Goal: Information Seeking & Learning: Learn about a topic

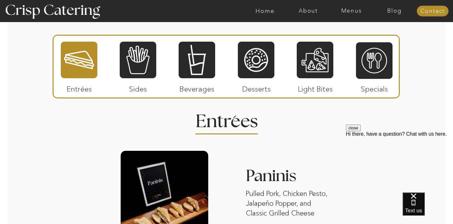
scroll to position [754, 0]
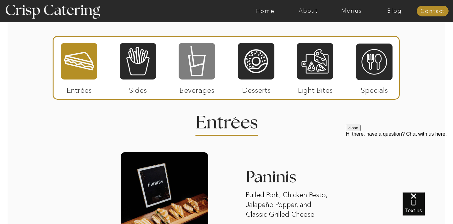
click at [189, 61] on div at bounding box center [197, 61] width 37 height 38
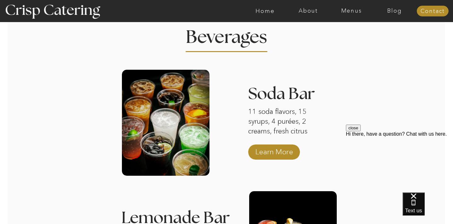
scroll to position [833, 0]
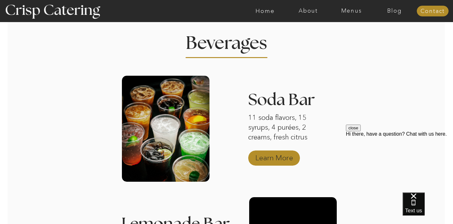
click at [269, 153] on p "Learn More" at bounding box center [274, 156] width 42 height 18
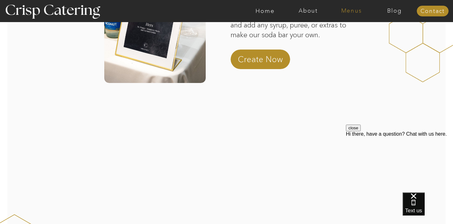
scroll to position [233, 0]
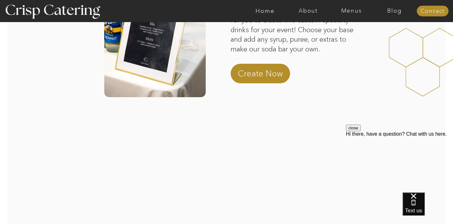
click at [348, 15] on div at bounding box center [251, 11] width 999 height 22
click at [348, 11] on nav "Menus" at bounding box center [351, 11] width 43 height 6
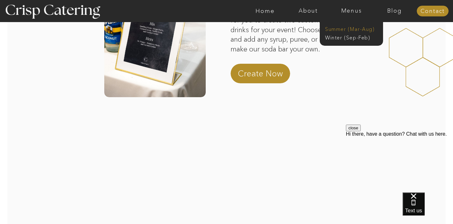
click at [339, 30] on nav "Summer (Mar-Aug)" at bounding box center [353, 29] width 56 height 6
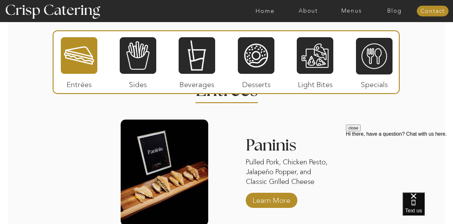
scroll to position [593, 0]
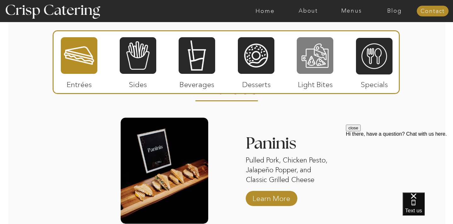
click at [330, 44] on div at bounding box center [315, 56] width 37 height 38
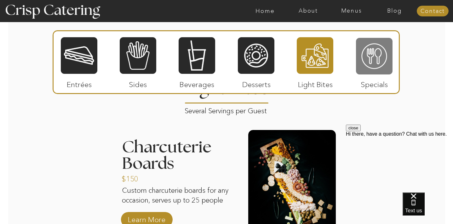
click at [371, 53] on div at bounding box center [374, 56] width 37 height 38
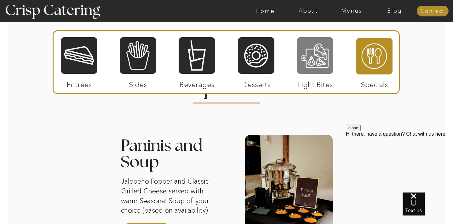
click at [303, 69] on div at bounding box center [315, 56] width 37 height 38
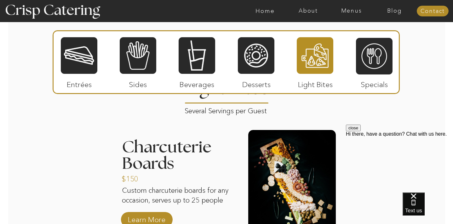
click at [309, 57] on div at bounding box center [315, 56] width 37 height 38
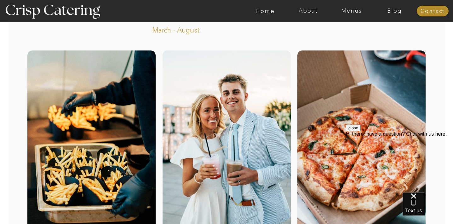
scroll to position [0, 0]
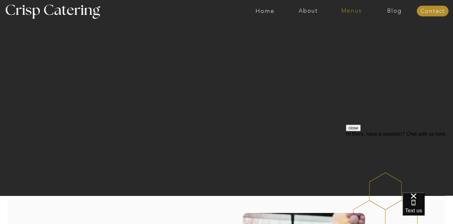
click at [346, 9] on nav "Menus" at bounding box center [351, 11] width 43 height 6
click at [260, 12] on nav "Home" at bounding box center [265, 11] width 43 height 6
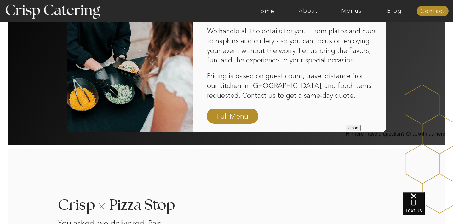
scroll to position [506, 0]
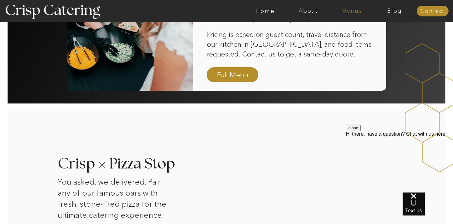
click at [344, 10] on nav "Menus" at bounding box center [351, 11] width 43 height 6
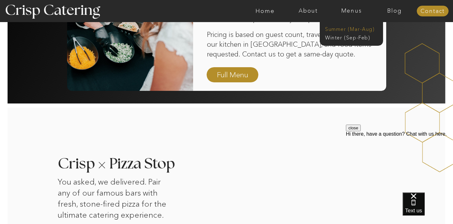
click at [342, 30] on nav "Summer (Mar-Aug)" at bounding box center [353, 29] width 56 height 6
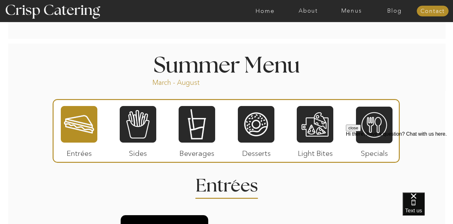
scroll to position [499, 0]
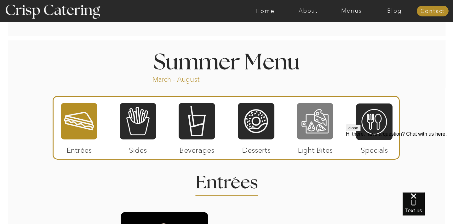
click at [308, 122] on div at bounding box center [315, 121] width 37 height 38
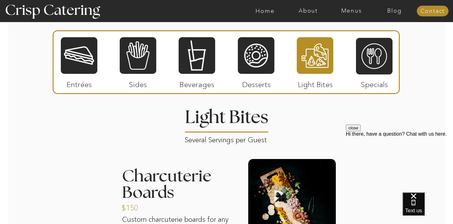
scroll to position [564, 0]
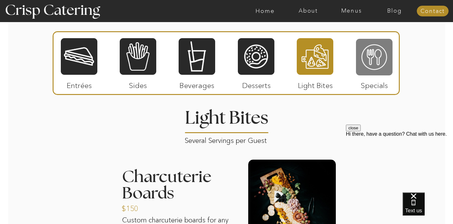
click at [365, 58] on div at bounding box center [374, 57] width 37 height 38
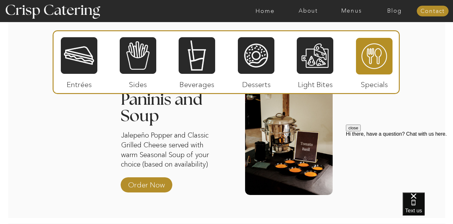
scroll to position [640, 0]
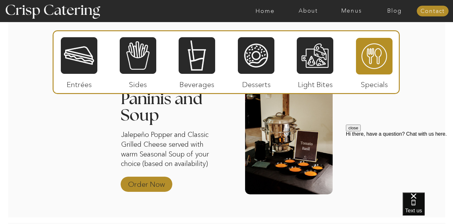
click at [139, 187] on p "Order Now" at bounding box center [146, 182] width 42 height 18
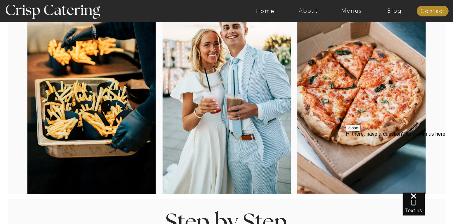
scroll to position [0, 0]
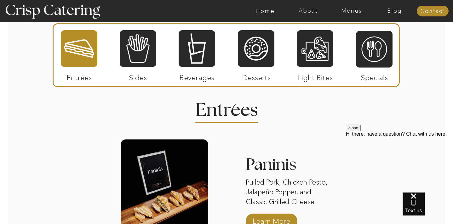
scroll to position [765, 0]
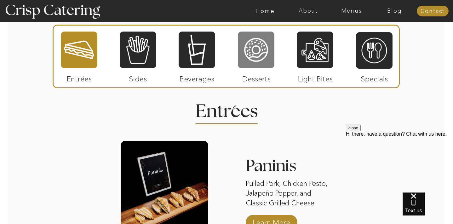
click at [259, 57] on div at bounding box center [256, 50] width 37 height 38
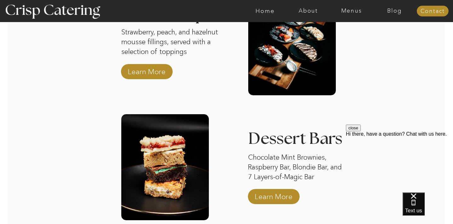
scroll to position [1043, 0]
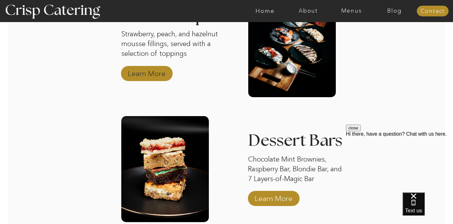
click at [151, 77] on p "Learn More" at bounding box center [147, 72] width 42 height 18
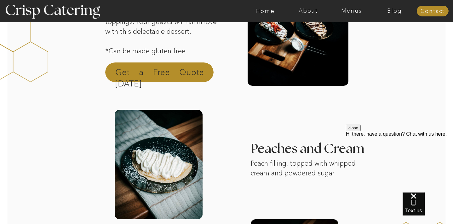
click at [173, 70] on p "Get a Free Quote Today" at bounding box center [159, 73] width 89 height 15
